Goal: Task Accomplishment & Management: Complete application form

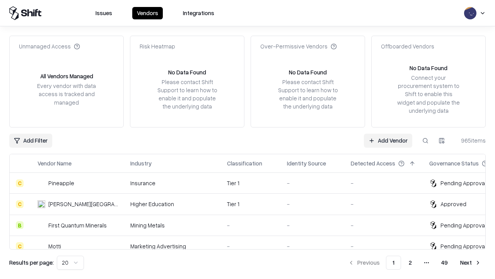
click at [388, 140] on link "Add Vendor" at bounding box center [388, 141] width 48 height 14
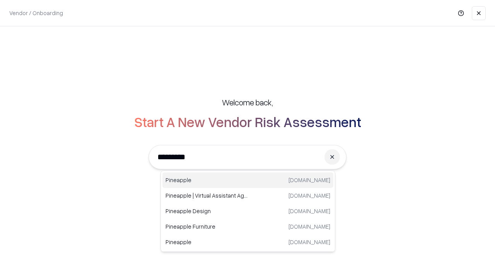
click at [248, 180] on div "Pineapple [DOMAIN_NAME]" at bounding box center [248, 179] width 171 height 15
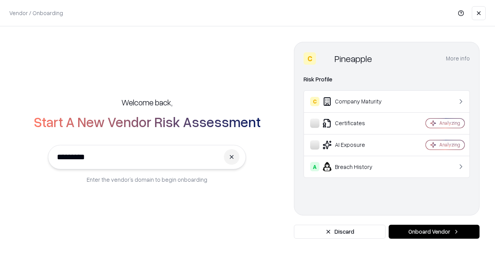
type input "*********"
click at [434, 231] on button "Onboard Vendor" at bounding box center [434, 231] width 91 height 14
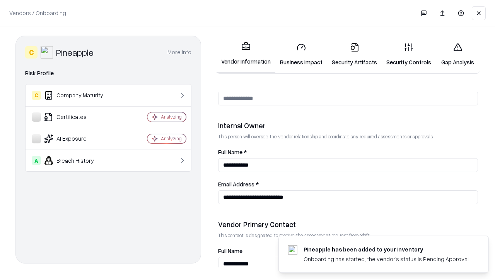
scroll to position [401, 0]
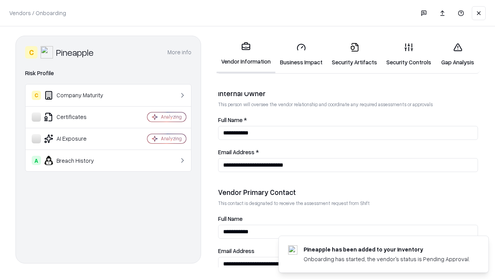
click at [302, 54] on link "Business Impact" at bounding box center [302, 54] width 52 height 36
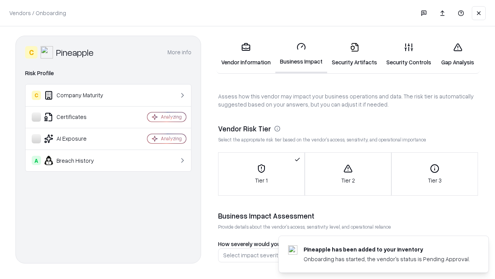
click at [355, 54] on link "Security Artifacts" at bounding box center [354, 54] width 55 height 36
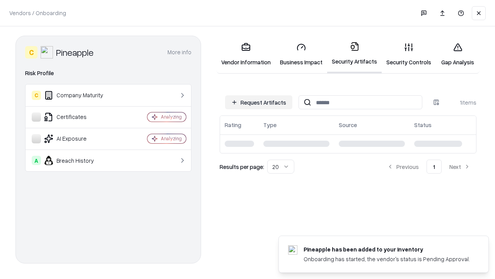
click at [259, 102] on button "Request Artifacts" at bounding box center [258, 102] width 67 height 14
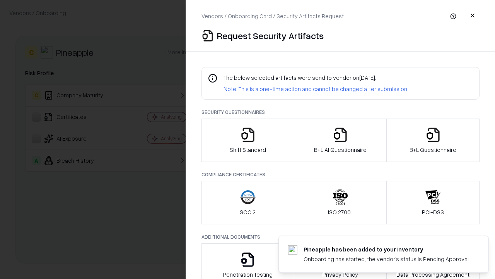
click at [248, 140] on icon "button" at bounding box center [247, 134] width 15 height 15
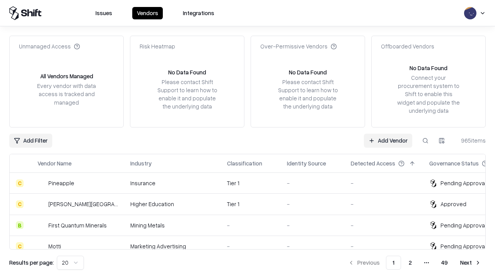
click at [388, 140] on link "Add Vendor" at bounding box center [388, 141] width 48 height 14
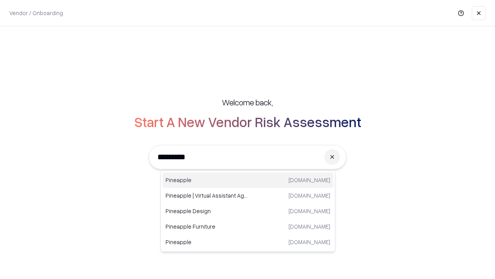
click at [248, 180] on div "Pineapple [DOMAIN_NAME]" at bounding box center [248, 179] width 171 height 15
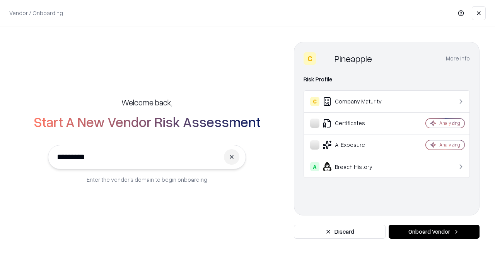
type input "*********"
click at [434, 231] on button "Onboard Vendor" at bounding box center [434, 231] width 91 height 14
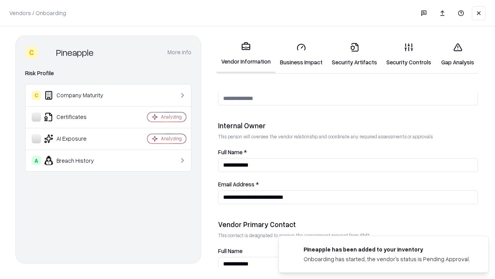
scroll to position [401, 0]
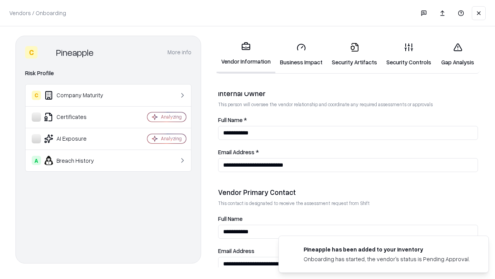
click at [458, 54] on link "Gap Analysis" at bounding box center [458, 54] width 44 height 36
